Goal: Find specific page/section: Find specific page/section

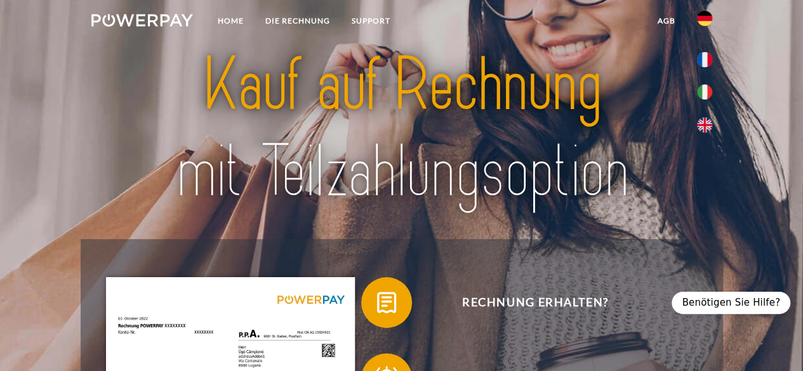
click at [703, 22] on img at bounding box center [704, 18] width 15 height 15
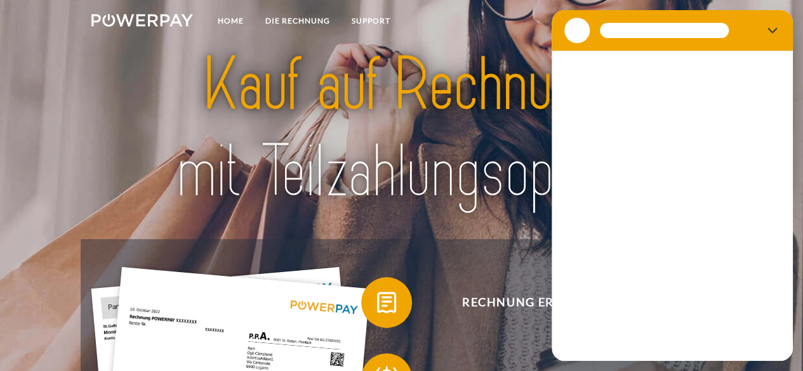
click at [702, 19] on div at bounding box center [656, 30] width 195 height 25
click at [770, 26] on icon "Schließen" at bounding box center [772, 30] width 10 height 10
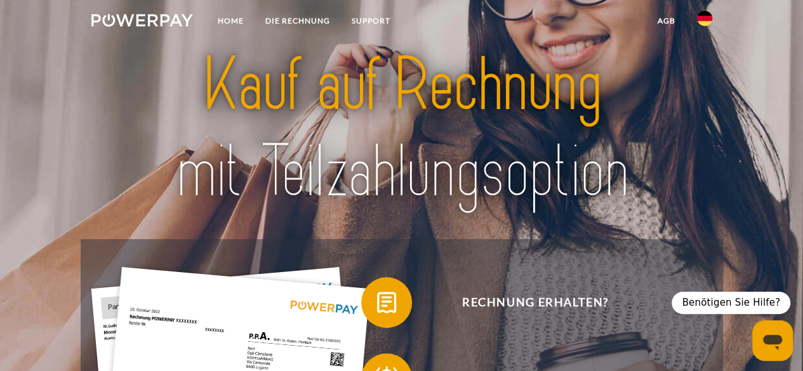
click at [707, 23] on img at bounding box center [704, 18] width 15 height 15
click at [704, 56] on img at bounding box center [704, 59] width 15 height 15
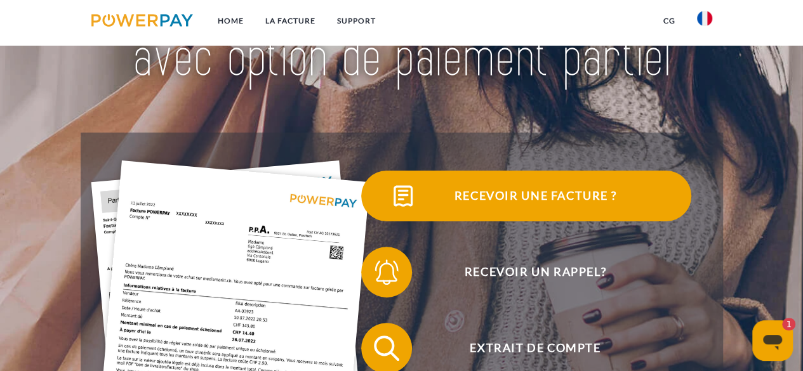
scroll to position [127, 0]
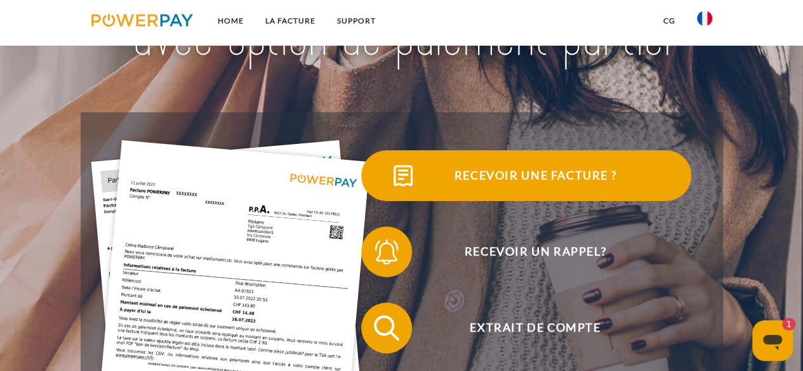
click at [513, 192] on span "Recevoir une facture ?" at bounding box center [535, 175] width 311 height 51
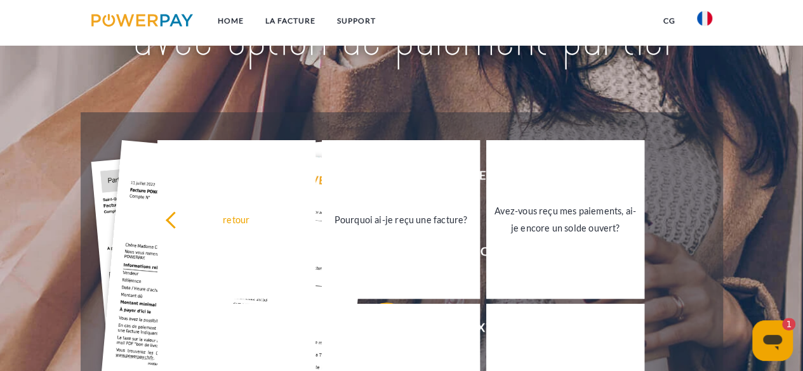
click at [678, 204] on div "Recevoir une facture ?" at bounding box center [526, 176] width 343 height 76
click at [482, 116] on div "Recevoir une facture ? Recevoir un rappel? Extrait de compte retour" at bounding box center [402, 366] width 642 height 508
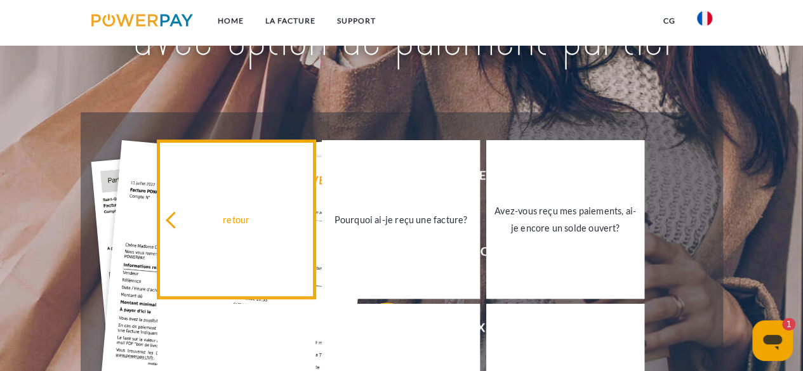
click at [168, 225] on div "retour" at bounding box center [236, 219] width 143 height 17
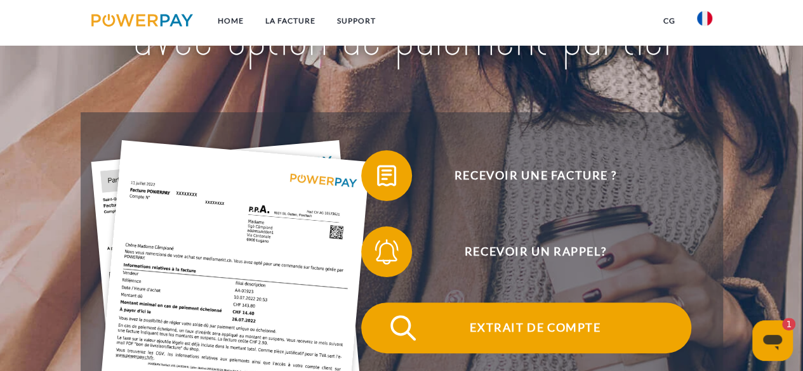
click at [580, 338] on span "Extrait de compte" at bounding box center [535, 328] width 311 height 51
